Goal: Navigation & Orientation: Find specific page/section

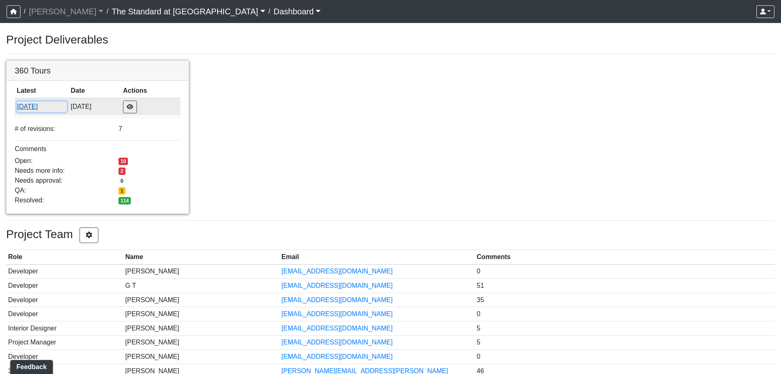
click at [41, 107] on button "[DATE]" at bounding box center [42, 106] width 50 height 11
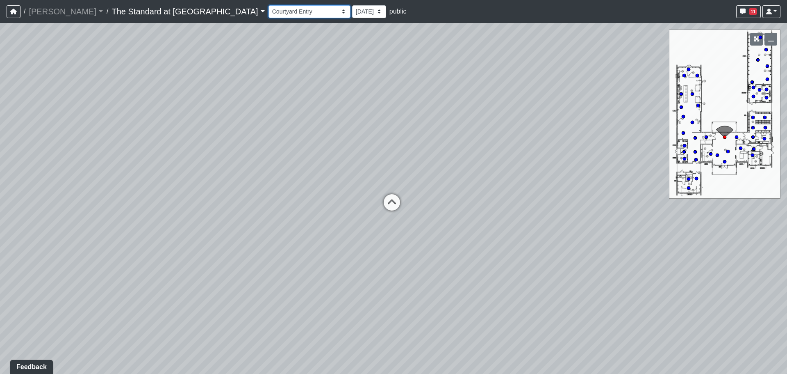
click at [269, 10] on select "Courtyard Entry Fireplace Kitchen Kitchen Corner Kitchen Island Pool Table Seat…" at bounding box center [310, 11] width 82 height 13
select select "4d4TsWXMC521J2wE6wCV7b"
click at [269, 5] on select "Courtyard Entry Fireplace Kitchen Kitchen Corner Kitchen Island Pool Table Seat…" at bounding box center [310, 11] width 82 height 13
click at [269, 9] on select "Courtyard Entry Fireplace Kitchen Kitchen Corner Kitchen Island Pool Table Seat…" at bounding box center [310, 11] width 82 height 13
click at [354, 6] on div "Courtyard Entry Fireplace Kitchen Kitchen Corner Kitchen Island Pool Table Seat…" at bounding box center [525, 12] width 512 height 16
